Goal: Task Accomplishment & Management: Use online tool/utility

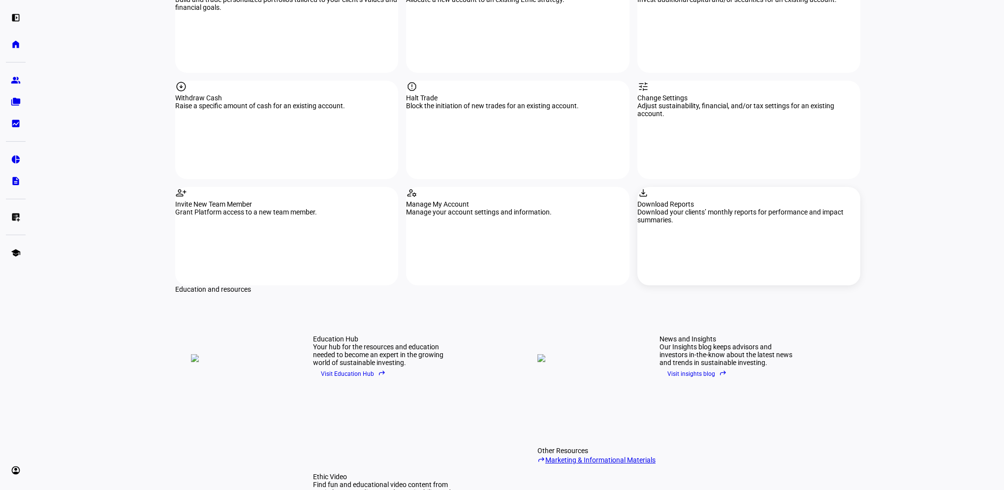
scroll to position [1034, 0]
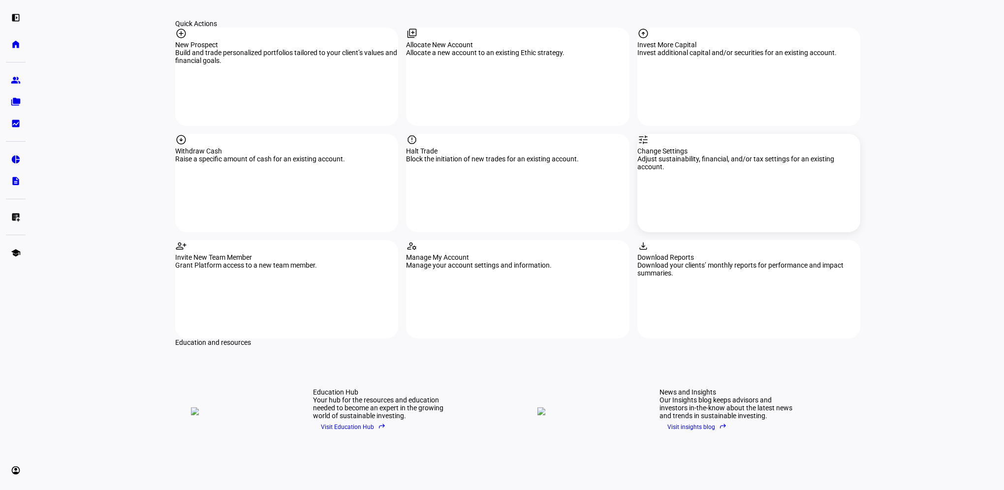
click at [717, 134] on div "tune Change Settings Adjust sustainability, financial, and/or tax settings for …" at bounding box center [748, 183] width 223 height 98
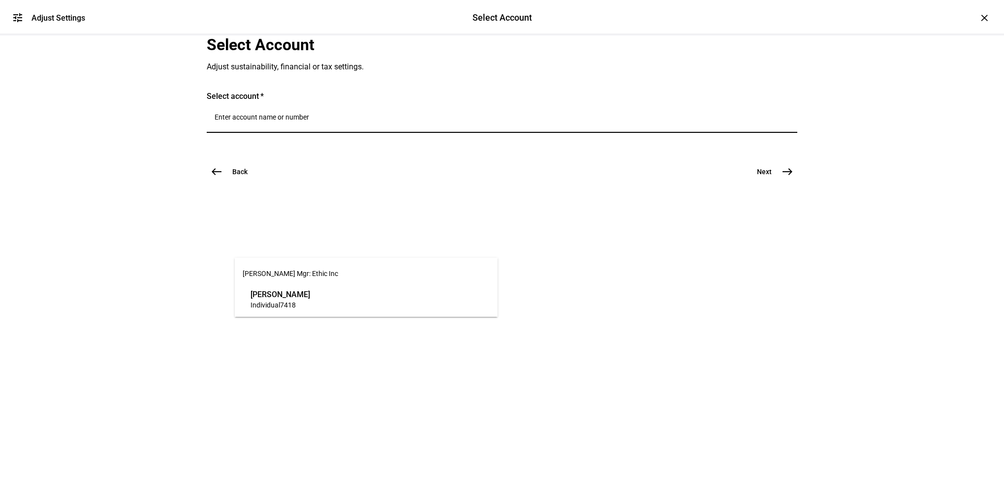
click at [274, 121] on input "Number" at bounding box center [502, 117] width 575 height 8
click at [288, 306] on span "7418" at bounding box center [288, 305] width 16 height 8
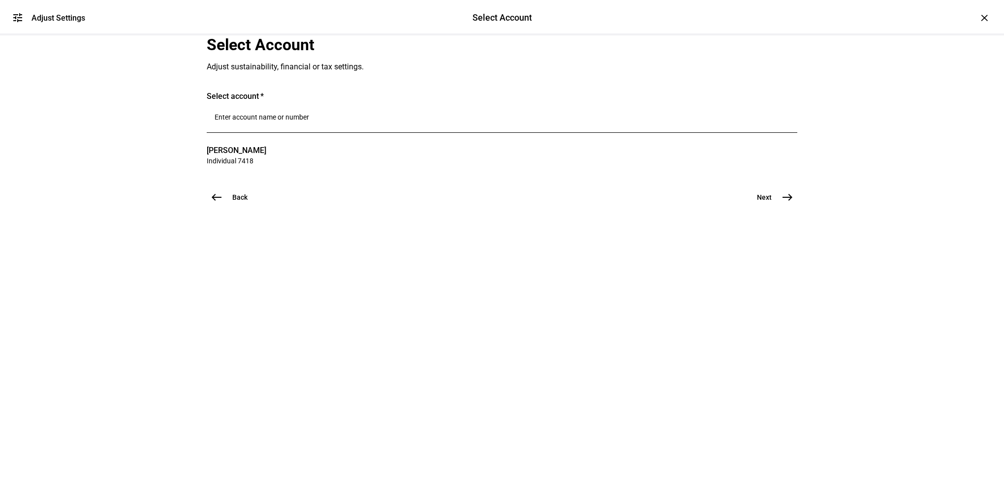
click at [782, 203] on mat-icon "east" at bounding box center [788, 197] width 12 height 12
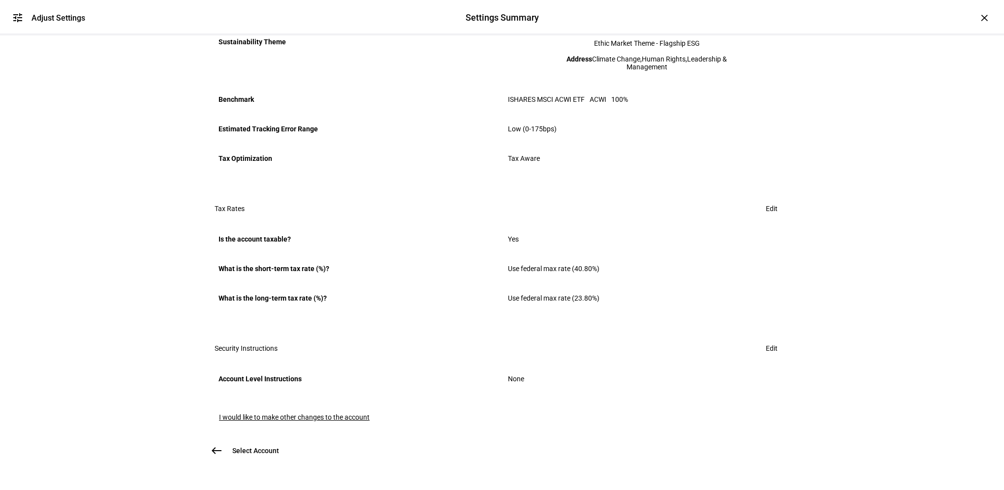
scroll to position [481, 0]
click at [332, 392] on div "Settings Summary Review trade instructions currently on file. check_circle Trad…" at bounding box center [502, 81] width 591 height 759
click at [333, 413] on span "I would like to make other changes to the account" at bounding box center [294, 417] width 151 height 8
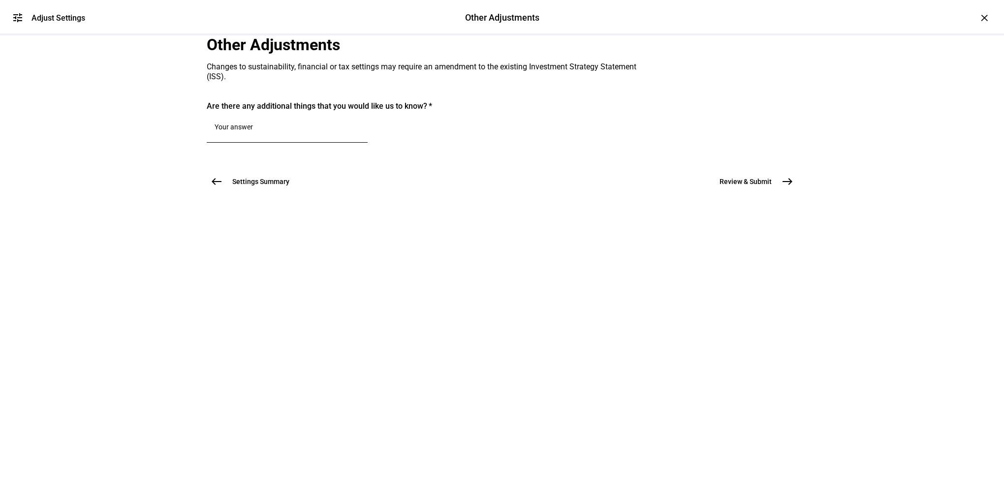
click at [255, 143] on div at bounding box center [287, 129] width 145 height 28
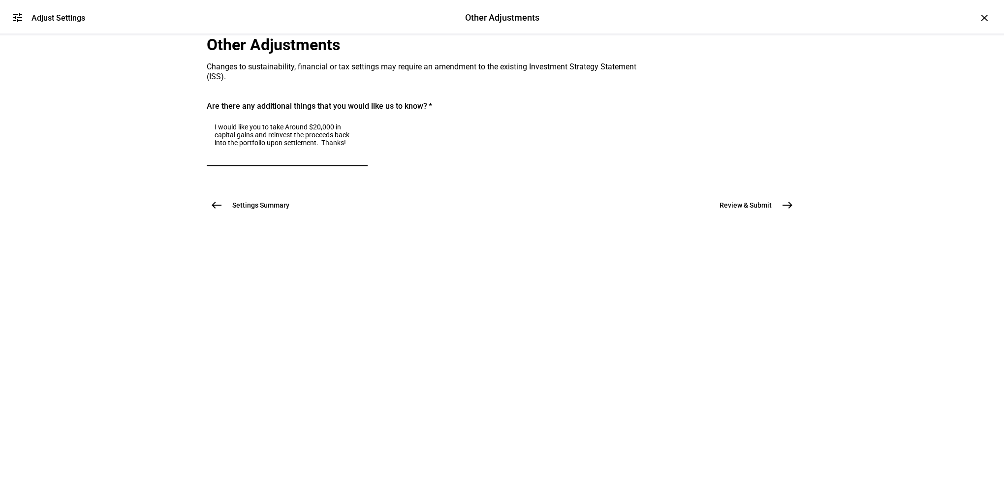
click at [318, 159] on textarea "I would like you to take Around $20,000 in capital gains and reinvest the proce…" at bounding box center [287, 140] width 145 height 35
type textarea "I would like you to take around $20,000 in capital gains and reinvest the proce…"
click at [783, 211] on mat-icon "east" at bounding box center [788, 205] width 12 height 12
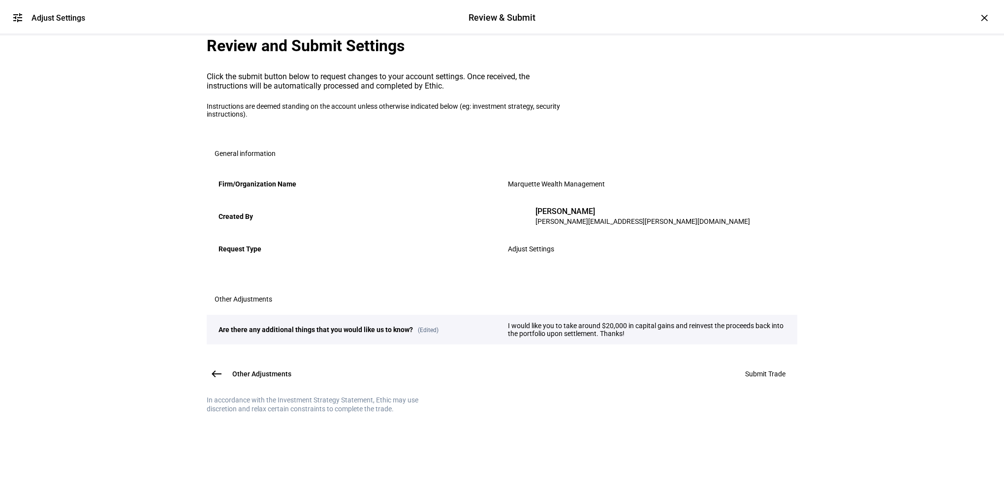
scroll to position [81, 0]
click at [761, 378] on span "Submit Trade" at bounding box center [765, 374] width 40 height 8
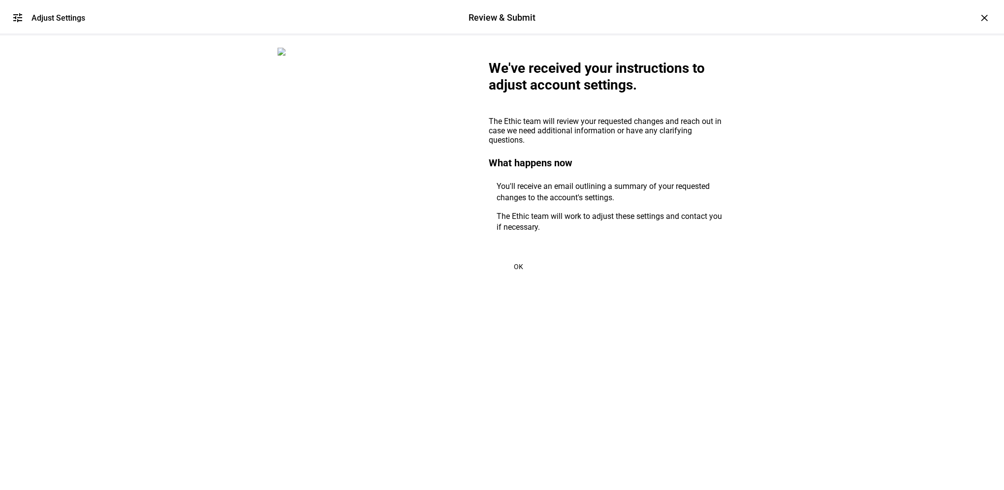
scroll to position [0, 0]
click at [514, 271] on span "OK" at bounding box center [518, 267] width 9 height 8
